Goal: Navigation & Orientation: Find specific page/section

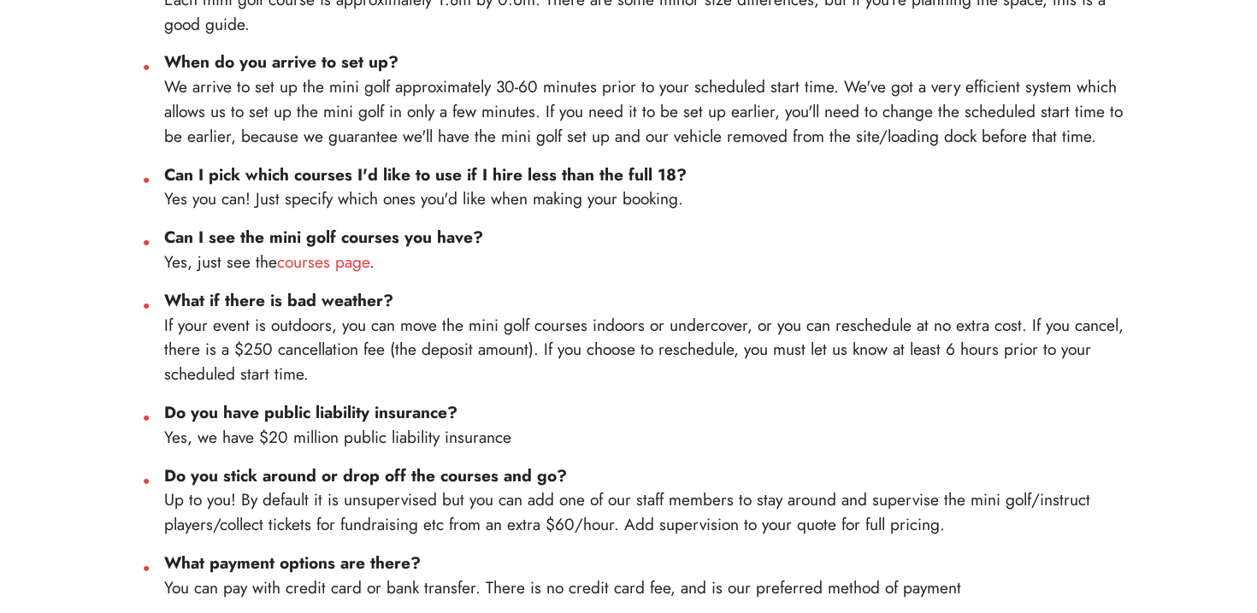
scroll to position [982, 0]
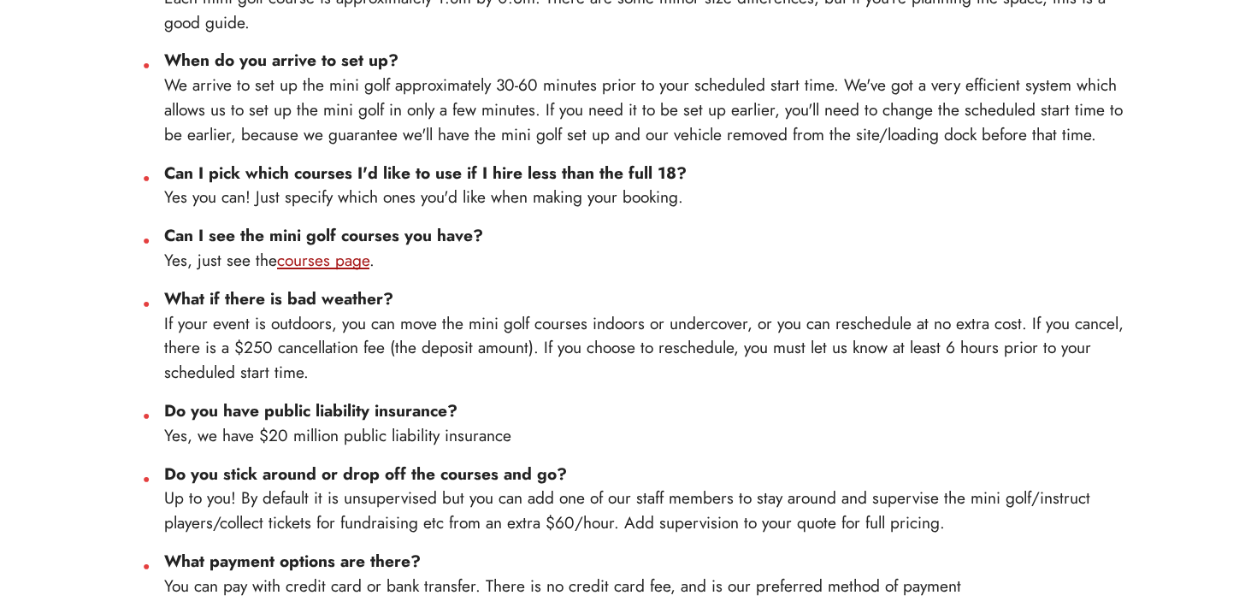
click at [308, 248] on link "courses page" at bounding box center [323, 260] width 92 height 24
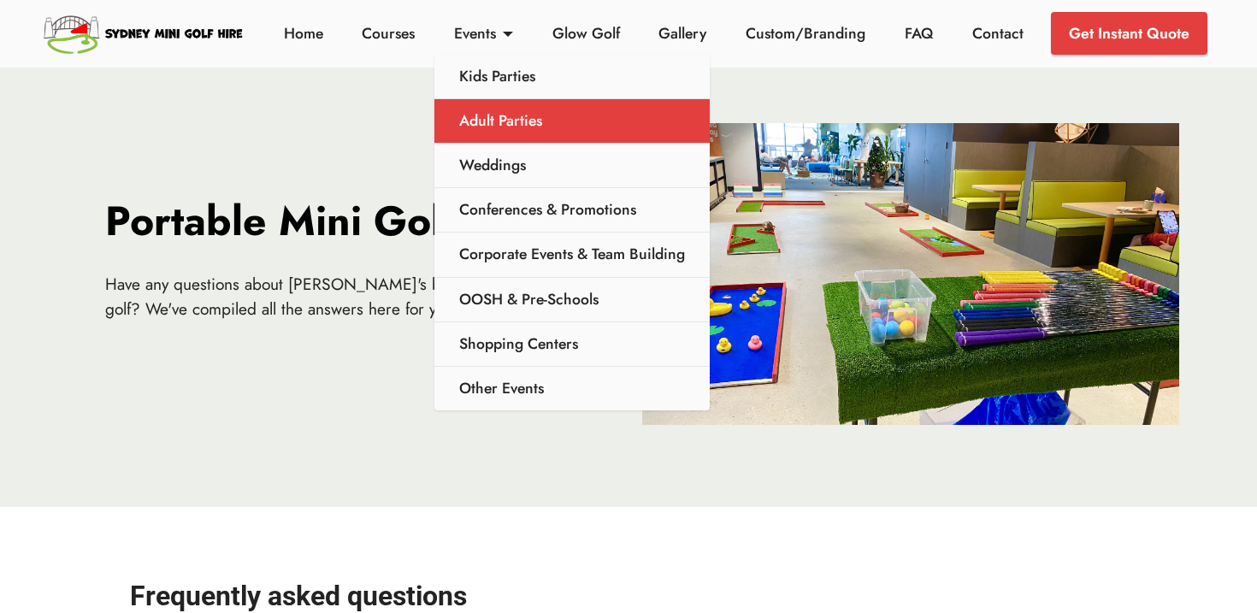
click at [470, 121] on link "Adult Parties" at bounding box center [571, 121] width 275 height 44
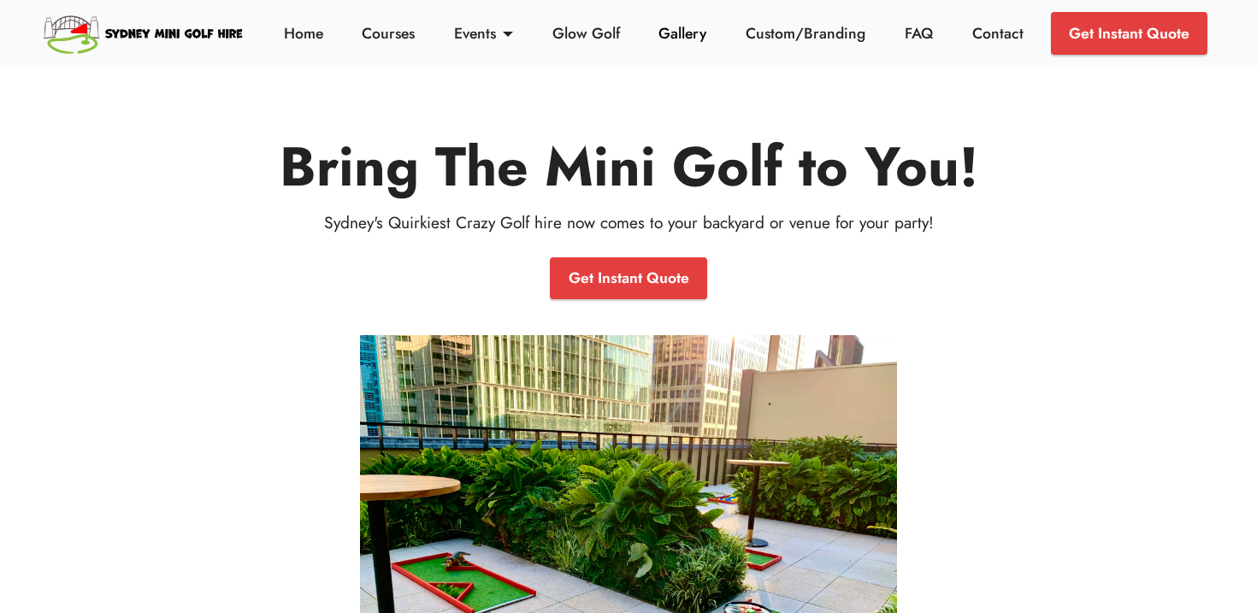
click at [678, 38] on link "Gallery" at bounding box center [682, 33] width 57 height 22
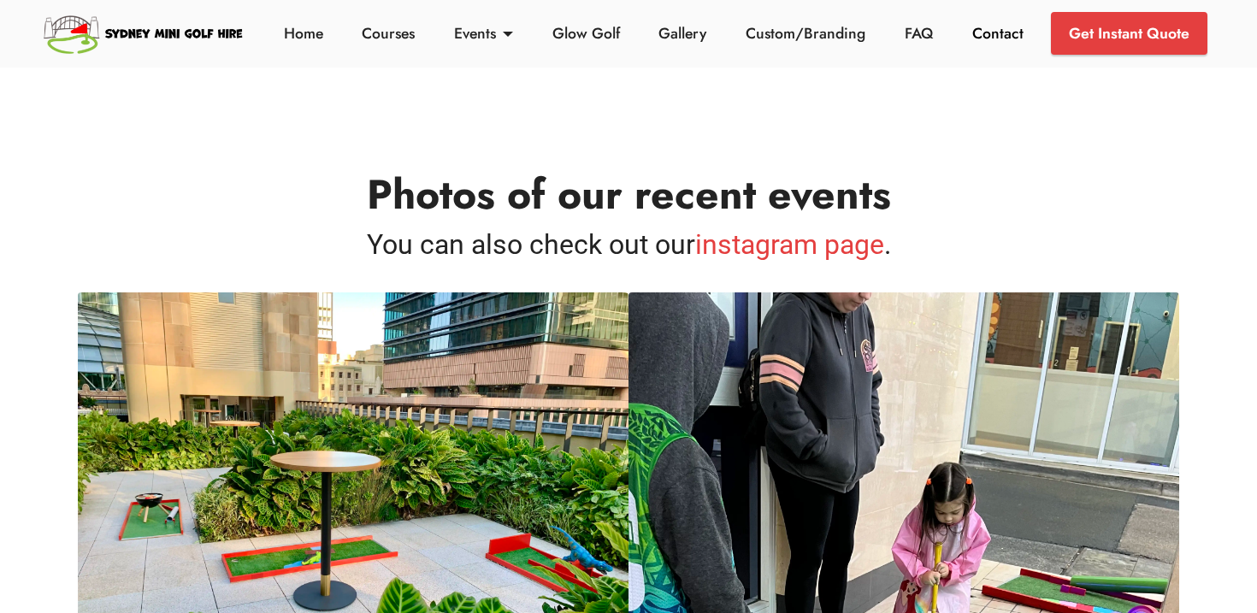
click at [981, 33] on link "Contact" at bounding box center [997, 33] width 61 height 22
